Goal: Communication & Community: Answer question/provide support

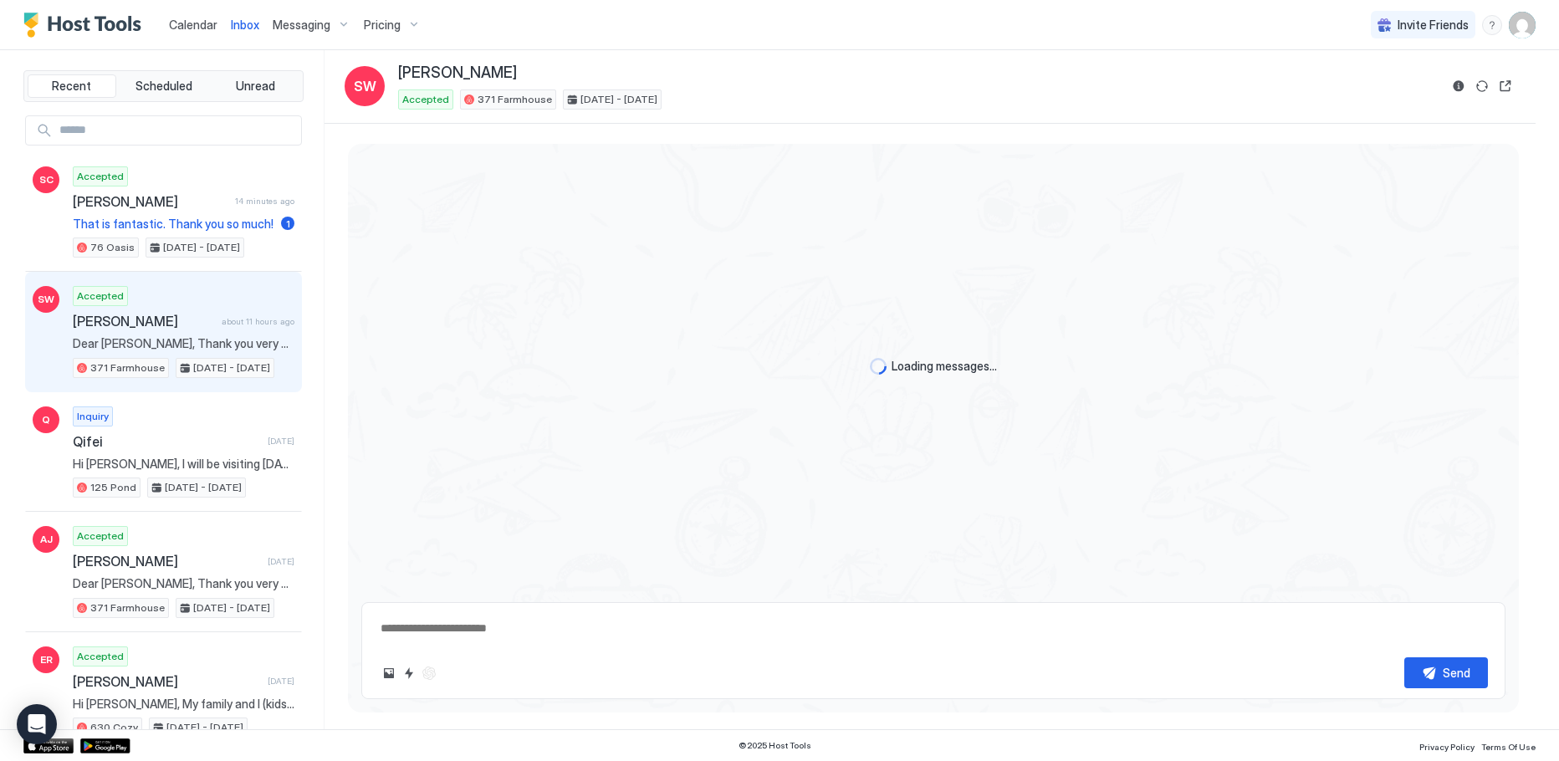
scroll to position [2052, 0]
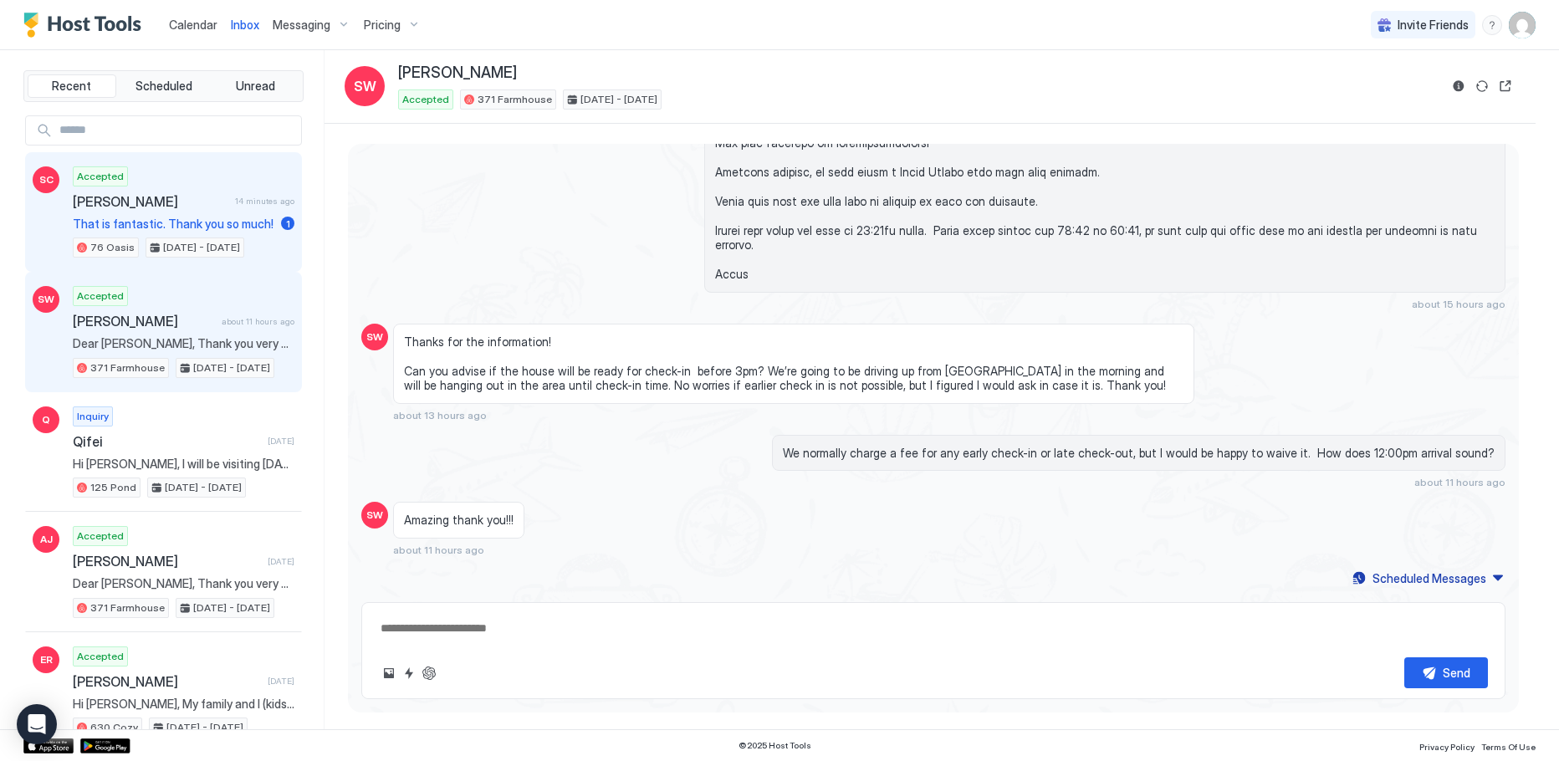
click at [159, 197] on span "[PERSON_NAME]" at bounding box center [151, 201] width 156 height 17
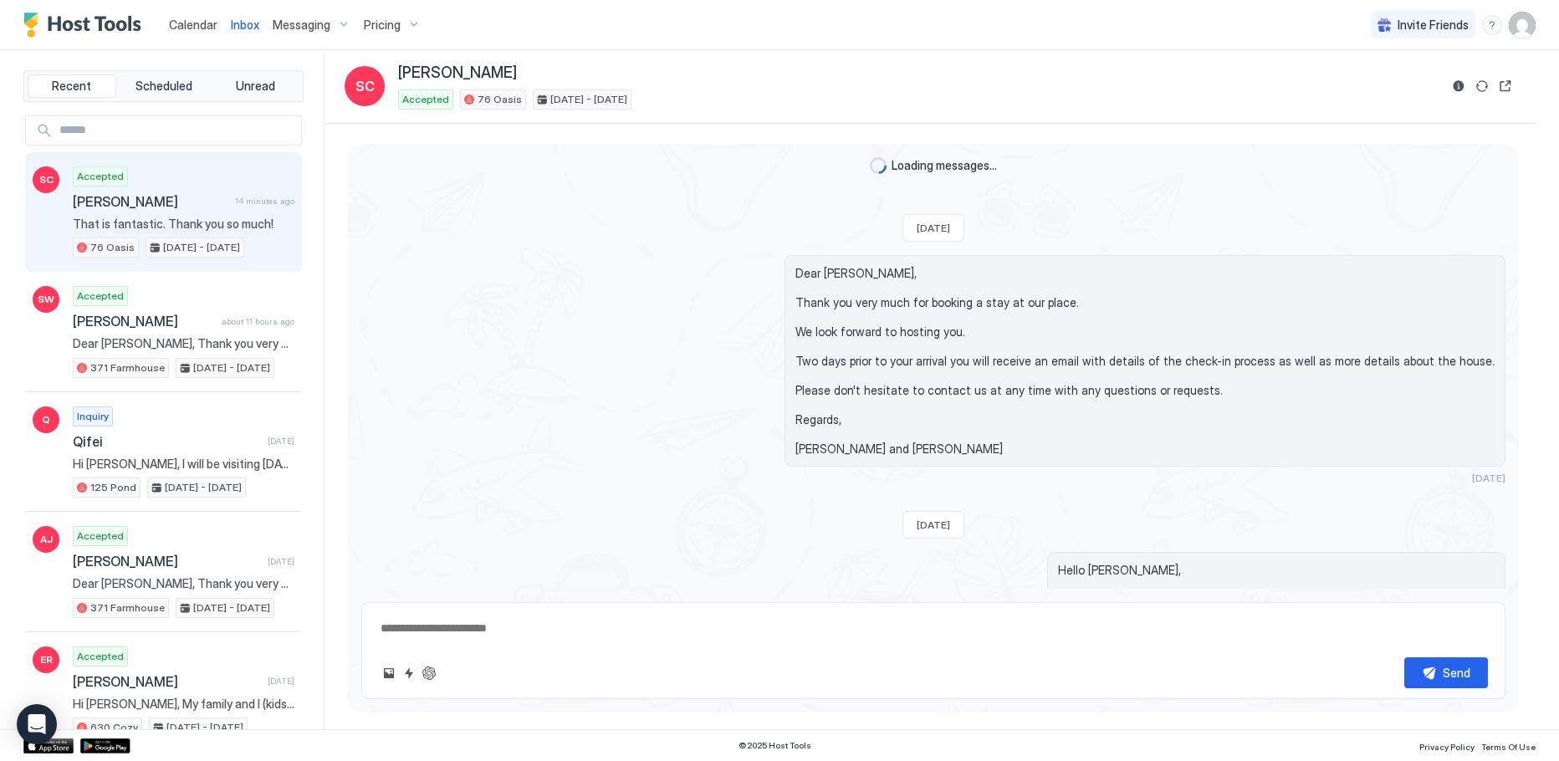
scroll to position [1278, 0]
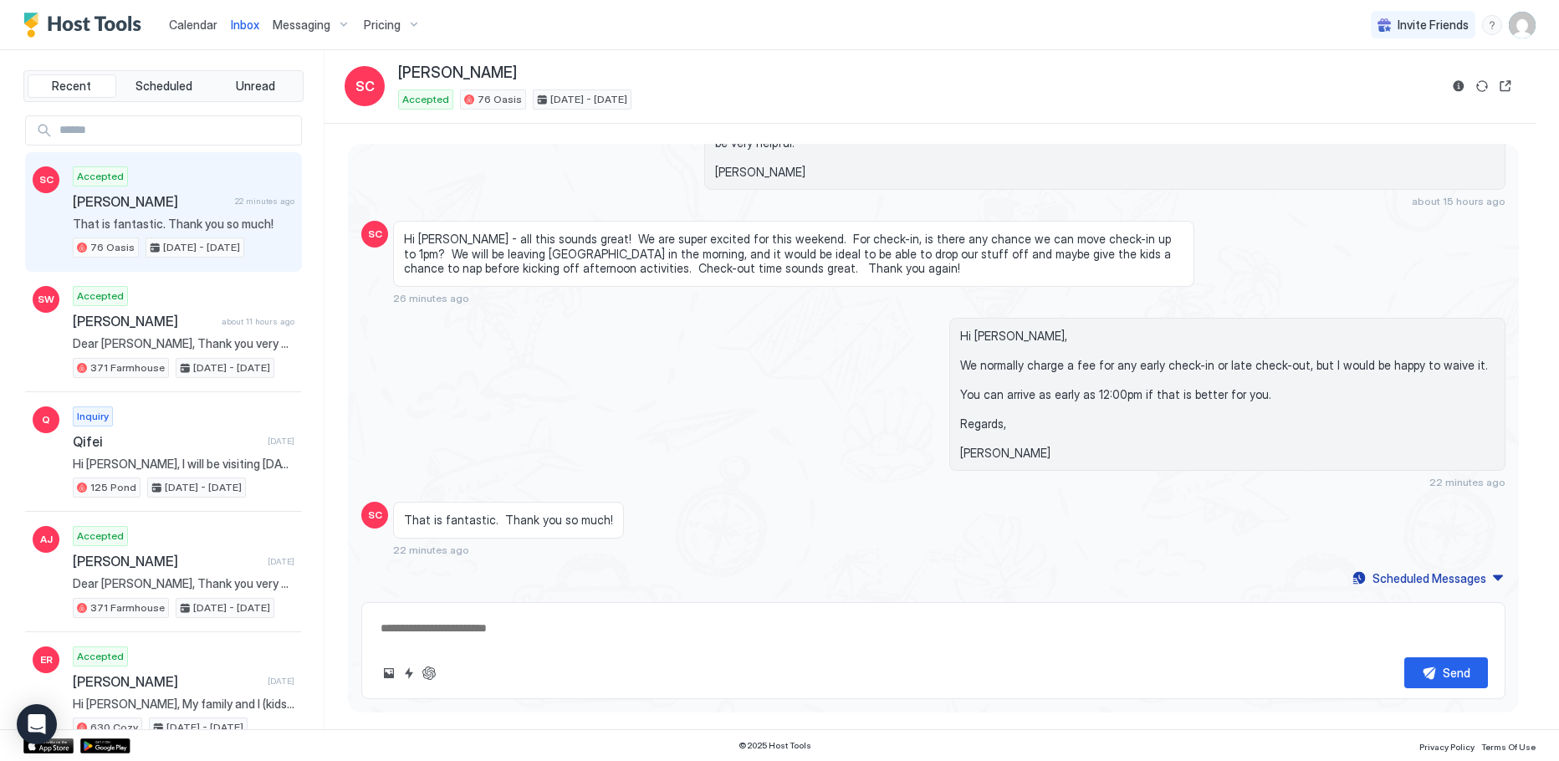
type textarea "*"
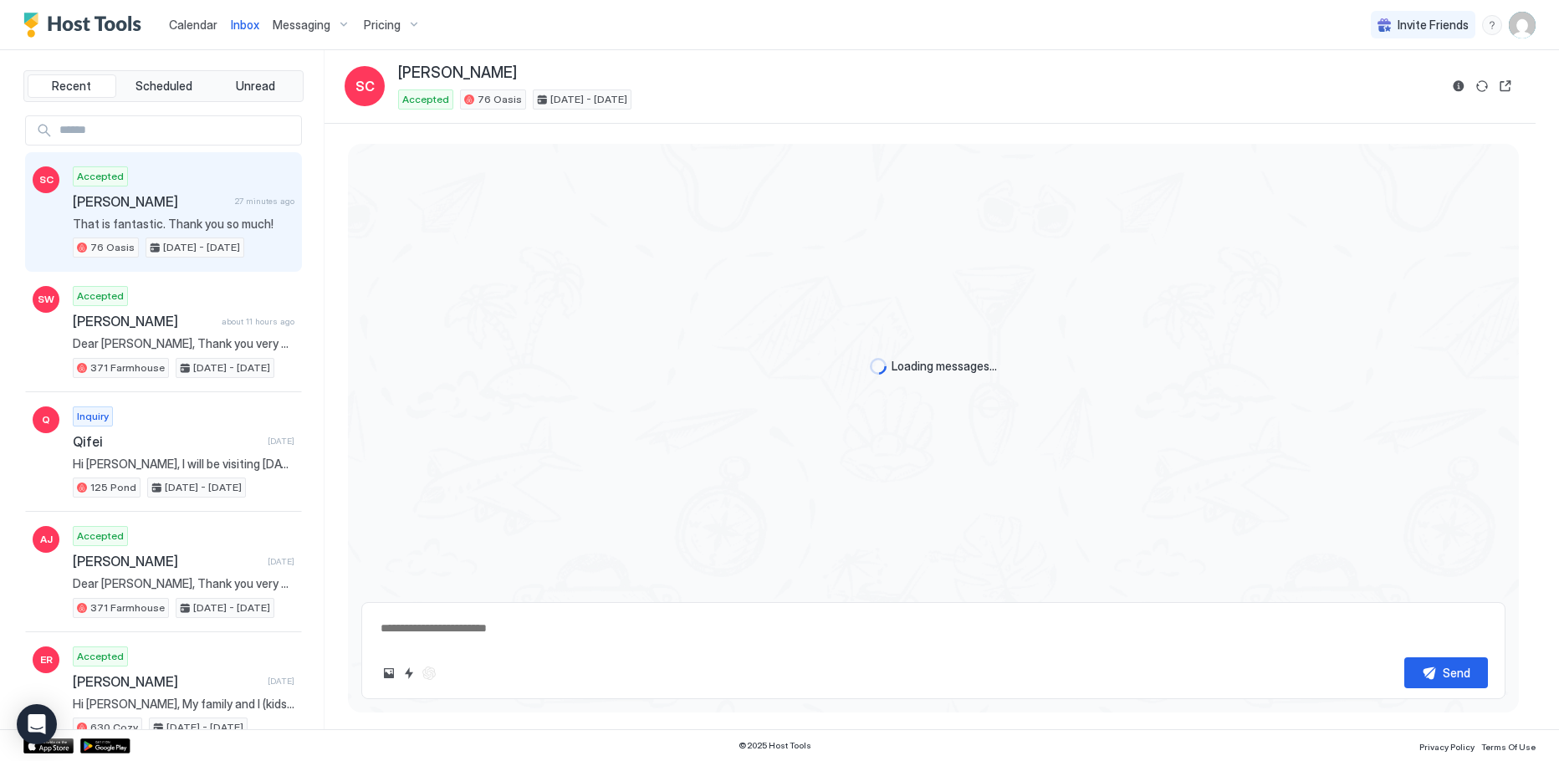
type textarea "*"
